Goal: Information Seeking & Learning: Compare options

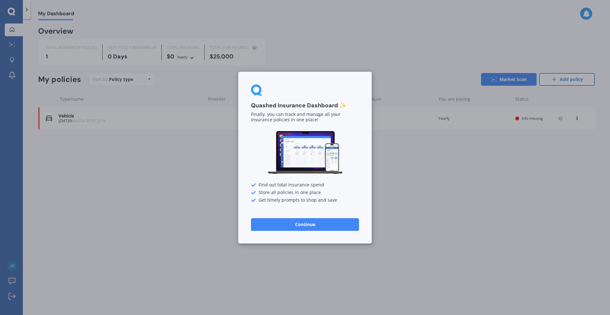
click at [316, 227] on button "Continue" at bounding box center [305, 224] width 108 height 13
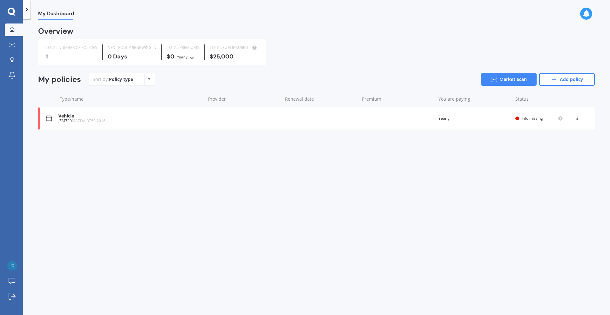
click at [131, 121] on div "JZM739 MAZDA BT50 2016" at bounding box center [130, 121] width 144 height 4
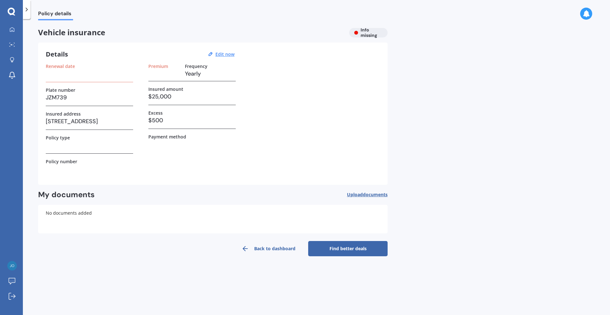
click at [160, 95] on h3 "$25,000" at bounding box center [191, 97] width 87 height 10
click at [228, 58] on div "Details Edit now" at bounding box center [141, 54] width 191 height 8
click at [228, 56] on u "Edit now" at bounding box center [224, 54] width 19 height 6
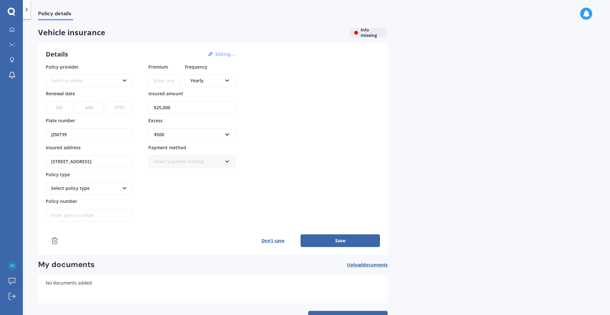
click at [119, 81] on div "Select provider AA AMI AMP ANZ ASB Aioi Nissay Dowa Ando Assurant Autosure BNZ …" at bounding box center [89, 80] width 87 height 13
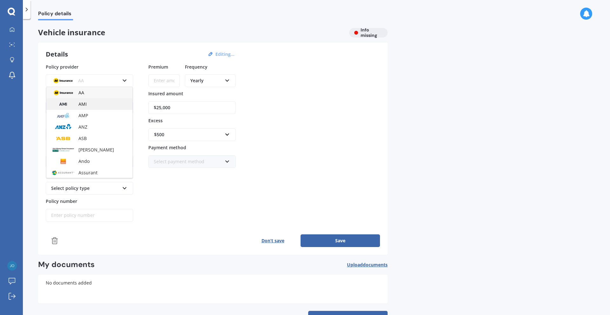
click at [104, 102] on div "AMI" at bounding box center [89, 103] width 86 height 11
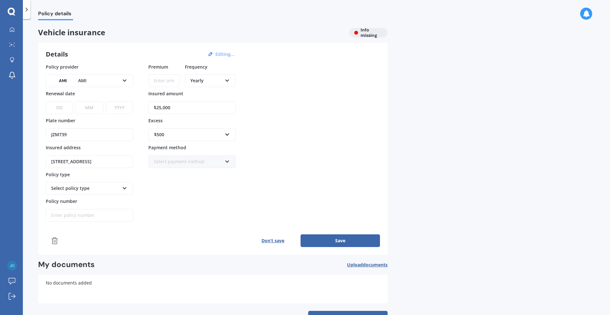
click at [219, 80] on div "Yearly" at bounding box center [206, 80] width 32 height 7
click at [209, 123] on div "Monthly" at bounding box center [211, 126] width 50 height 11
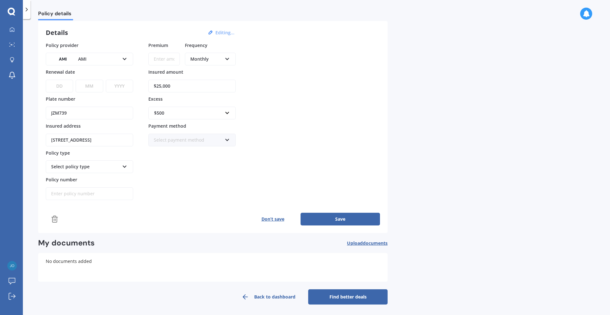
scroll to position [23, 0]
click at [346, 218] on button "Save" at bounding box center [340, 218] width 79 height 13
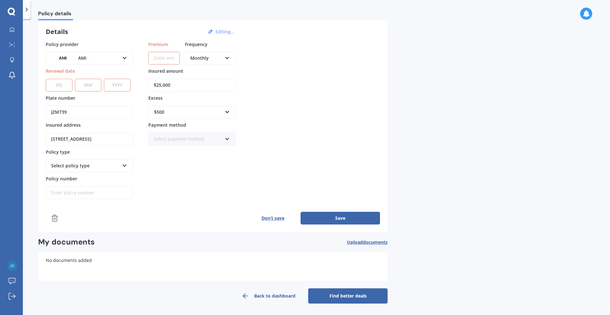
click at [60, 85] on select "DD 01 02 03 04 05 06 07 08 09 10 11 12 13 14 15 16 17 18 19 20 21 22 23 24 25 2…" at bounding box center [59, 85] width 27 height 13
select select "04"
click at [46, 79] on select "DD 01 02 03 04 05 06 07 08 09 10 11 12 13 14 15 16 17 18 19 20 21 22 23 24 25 2…" at bounding box center [59, 85] width 27 height 13
click at [99, 88] on select "MM 01 02 03 04 05 06 07 08 09 10 11 12" at bounding box center [88, 85] width 27 height 13
click at [75, 79] on select "MM 01 02 03 04 05 06 07 08 09 10 11 12" at bounding box center [88, 85] width 27 height 13
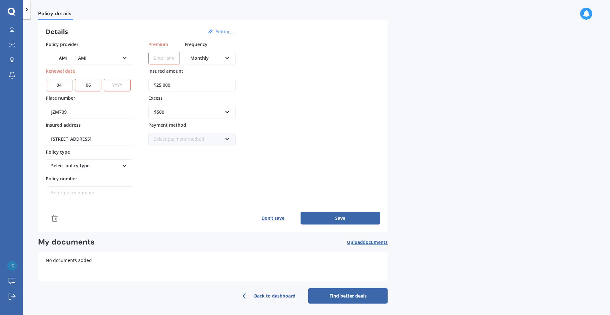
click at [92, 85] on select "MM 01 02 03 04 05 06 07 08 09 10 11 12" at bounding box center [88, 85] width 27 height 13
select select "07"
click at [75, 79] on select "MM 01 02 03 04 05 06 07 08 09 10 11 12" at bounding box center [88, 85] width 27 height 13
click at [116, 85] on select "YYYY 2027 2026 2025 2024 2023 2022 2021 2020 2019 2018 2017 2016 2015 2014 2013…" at bounding box center [117, 85] width 27 height 13
select select "2026"
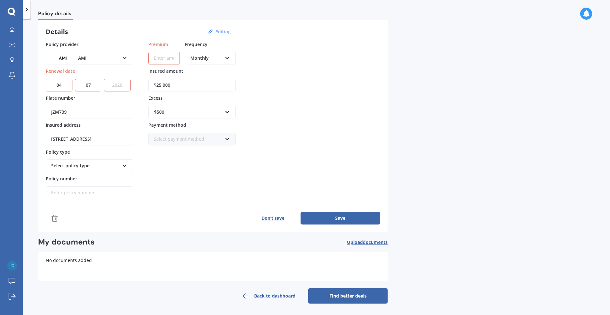
click at [105, 79] on select "YYYY 2027 2026 2025 2024 2023 2022 2021 2020 2019 2018 2017 2016 2015 2014 2013…" at bounding box center [117, 85] width 27 height 13
click at [330, 216] on button "Save" at bounding box center [340, 218] width 79 height 13
type input "$152.00"
click at [330, 219] on button "Save" at bounding box center [340, 218] width 79 height 13
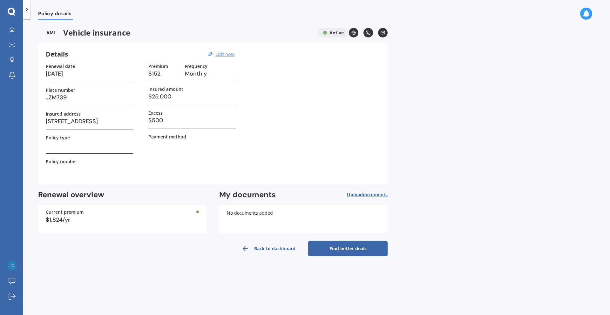
click at [346, 249] on link "Find better deals" at bounding box center [347, 248] width 79 height 15
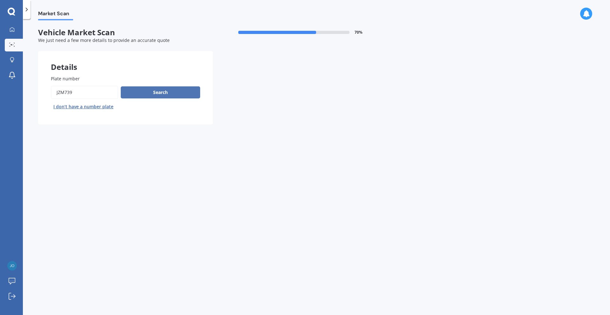
click at [143, 93] on button "Search" at bounding box center [160, 92] width 79 height 12
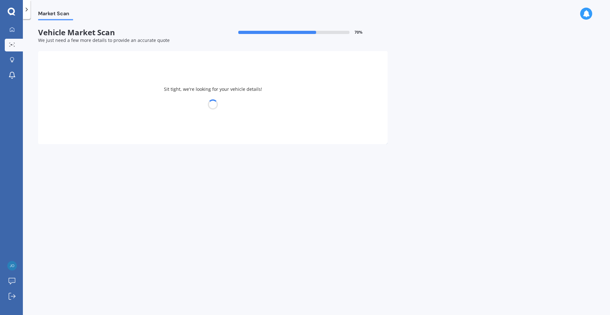
select select "MAZDA"
select select "28"
select select "06"
select select "1997"
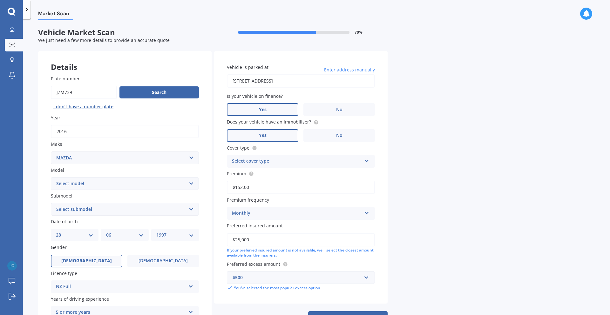
click at [154, 184] on select "Select model 121 2 3 323 323 / Familia 6 626 929 Atenza Autozam Axela AZ3 B2000…" at bounding box center [125, 183] width 148 height 13
select select "BT50"
click at [51, 177] on select "Select model 121 2 3 323 323 / Familia 6 626 929 Atenza Autozam Axela AZ3 B2000…" at bounding box center [125, 183] width 148 height 13
click at [104, 205] on select "Select submodel GLX turbo diesel 4WD GSX turbo diesel LTD D/C W/S 3.0DT Turbo D…" at bounding box center [125, 209] width 148 height 13
select select "GLX TURBO DIESEL 4WD"
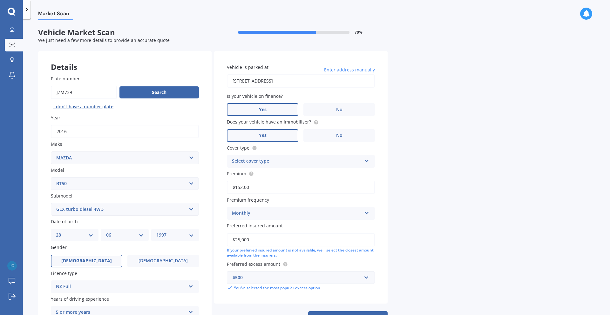
click at [51, 203] on select "Select submodel GLX turbo diesel 4WD GSX turbo diesel LTD D/C W/S 3.0DT Turbo D…" at bounding box center [125, 209] width 148 height 13
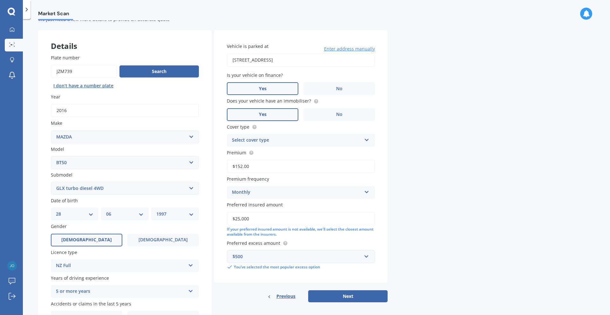
scroll to position [59, 0]
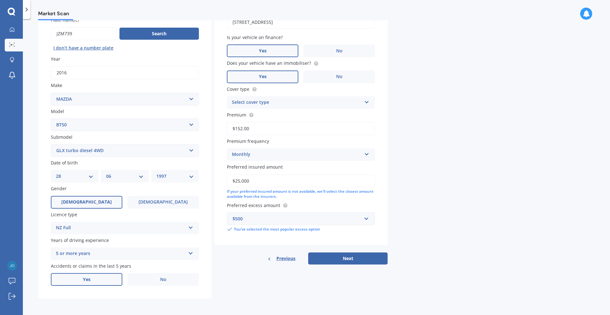
click at [82, 280] on label "Yes" at bounding box center [86, 279] width 71 height 13
click at [0, 0] on input "Yes" at bounding box center [0, 0] width 0 height 0
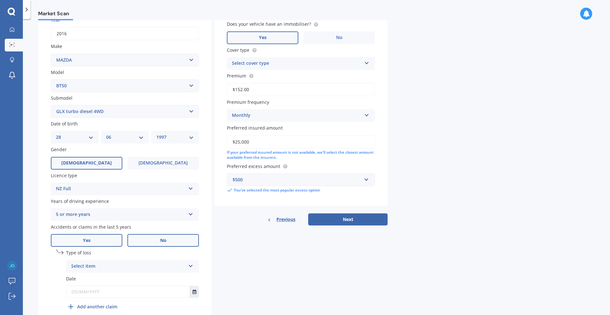
scroll to position [104, 0]
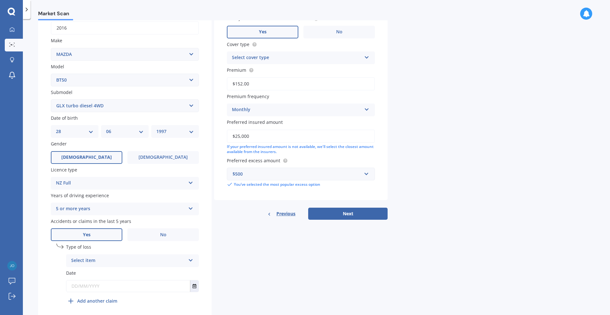
click at [121, 262] on div "Select item" at bounding box center [128, 261] width 114 height 8
click at [125, 284] on div "Not at fault accident" at bounding box center [132, 284] width 132 height 11
click at [125, 288] on input "text" at bounding box center [128, 286] width 124 height 11
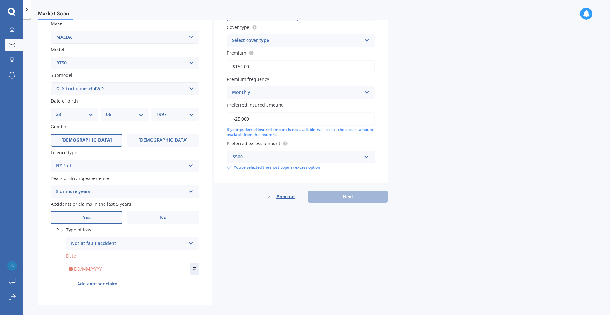
scroll to position [128, 0]
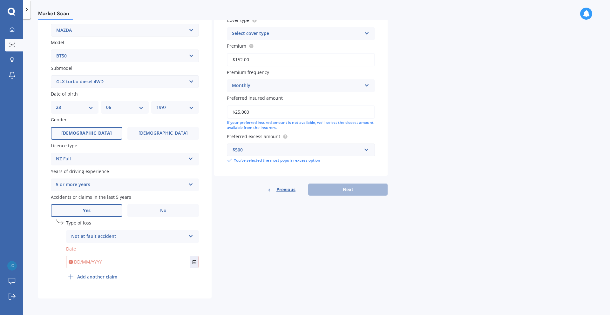
click at [171, 212] on label "No" at bounding box center [162, 210] width 71 height 13
click at [0, 0] on input "No" at bounding box center [0, 0] width 0 height 0
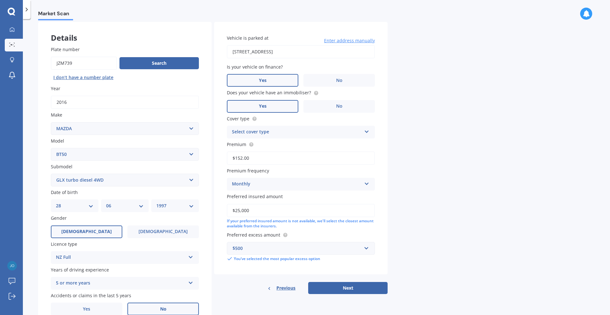
scroll to position [28, 0]
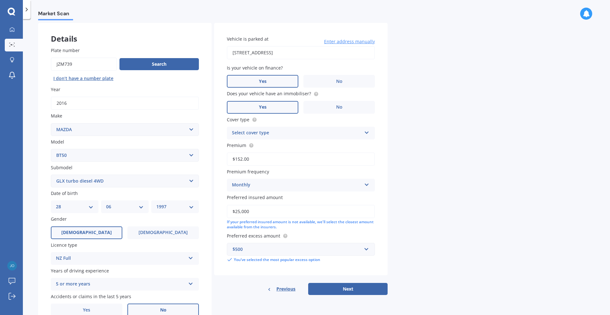
click at [285, 132] on div "Select cover type" at bounding box center [297, 133] width 130 height 8
click at [273, 169] on div "Comprehensive" at bounding box center [300, 168] width 147 height 11
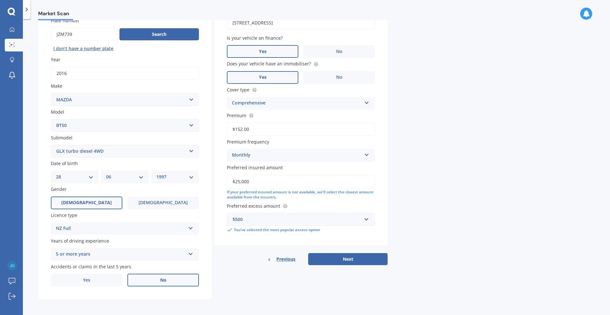
scroll to position [59, 0]
click at [335, 261] on button "Next" at bounding box center [347, 259] width 79 height 12
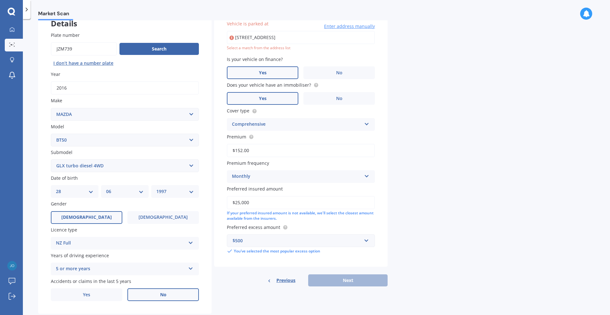
type input "[STREET_ADDRESS]"
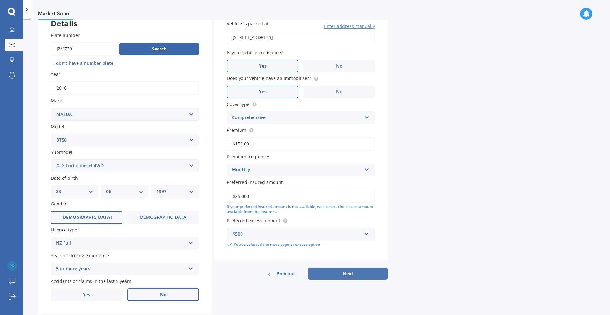
click at [356, 274] on button "Next" at bounding box center [347, 274] width 79 height 12
select select "28"
select select "06"
select select "1997"
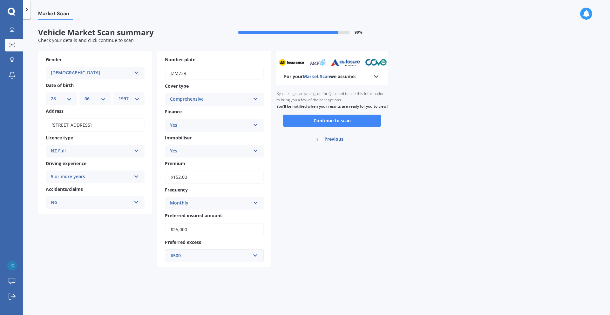
scroll to position [0, 0]
click at [324, 127] on button "Continue to scan" at bounding box center [332, 121] width 98 height 12
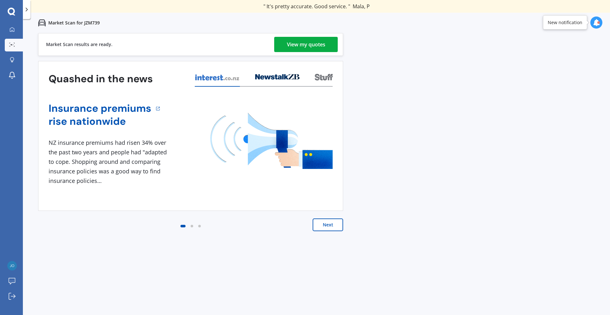
click at [325, 43] on div "View my quotes" at bounding box center [306, 44] width 38 height 15
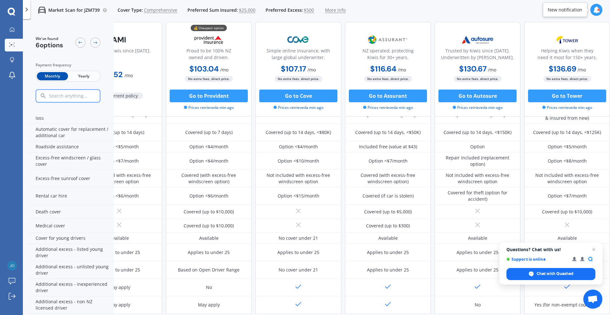
scroll to position [254, 41]
